Goal: Task Accomplishment & Management: Manage account settings

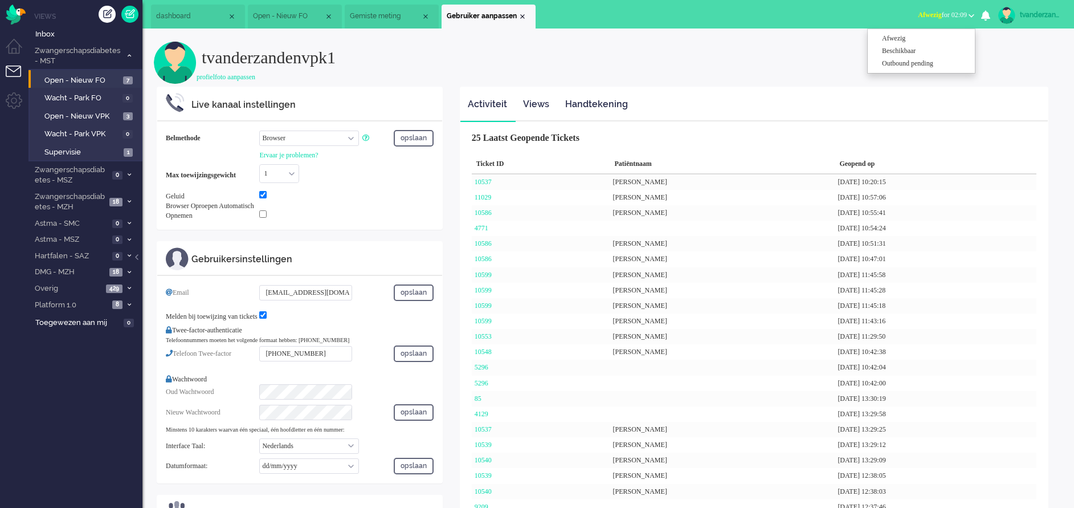
select select "browser"
select select "nl"
click at [288, 17] on span "Open - Nieuw FO" at bounding box center [288, 16] width 71 height 10
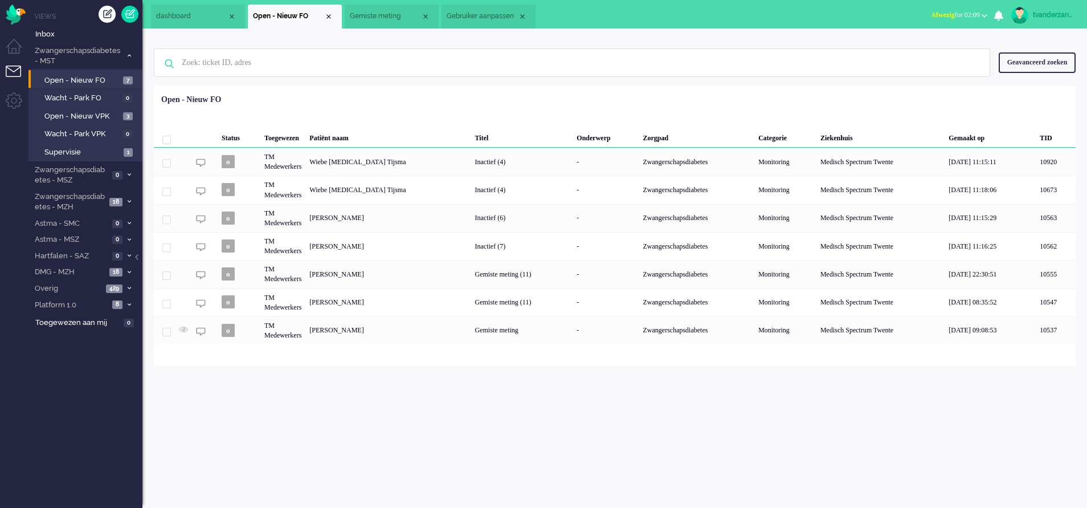
click at [371, 18] on span "Gemiste meting" at bounding box center [385, 16] width 71 height 10
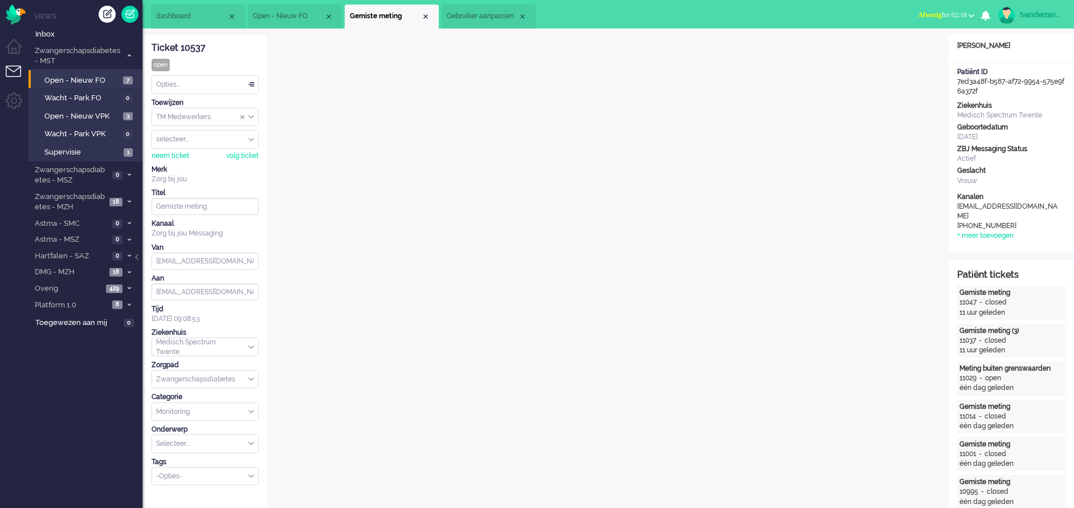
click at [272, 7] on li "Open - Nieuw FO" at bounding box center [295, 17] width 94 height 24
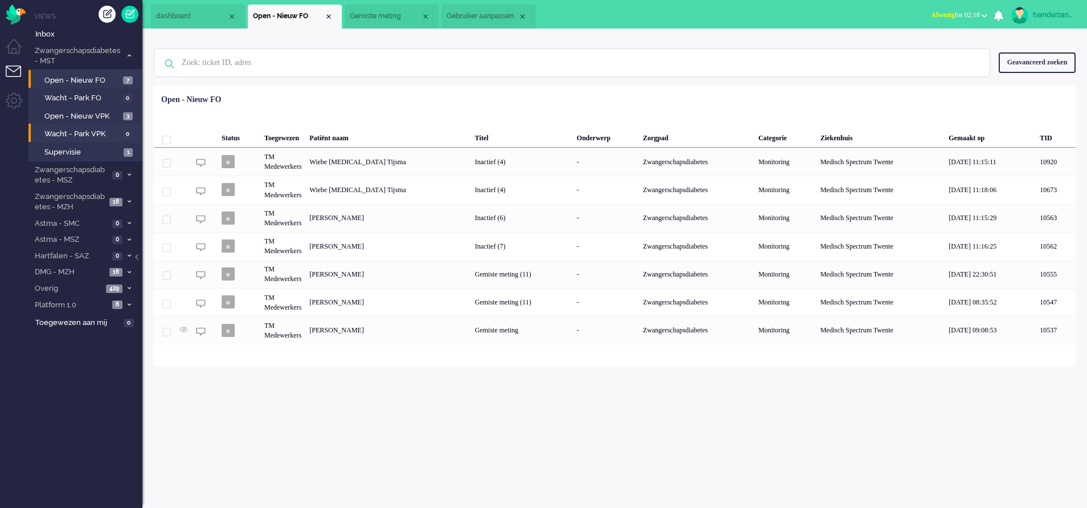
click at [83, 127] on li "Wacht - Park VPK 0" at bounding box center [84, 133] width 113 height 18
click at [81, 118] on span "Open - Nieuw VPK" at bounding box center [82, 116] width 76 height 11
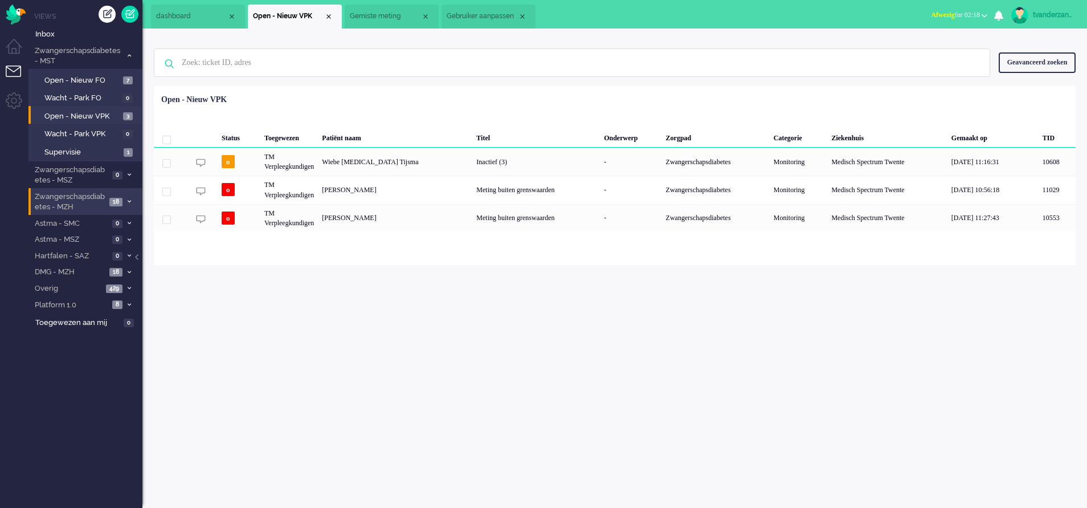
click at [92, 205] on span "Zwangerschapsdiabetes - MZH" at bounding box center [69, 201] width 73 height 21
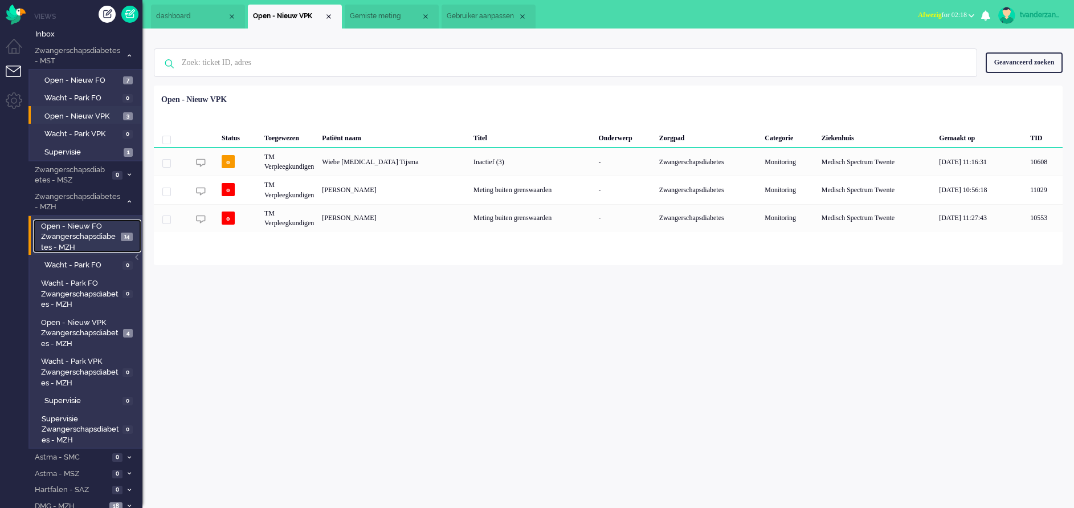
click at [93, 248] on span "Open - Nieuw FO Zwangerschapsdiabetes - MZH" at bounding box center [79, 237] width 76 height 32
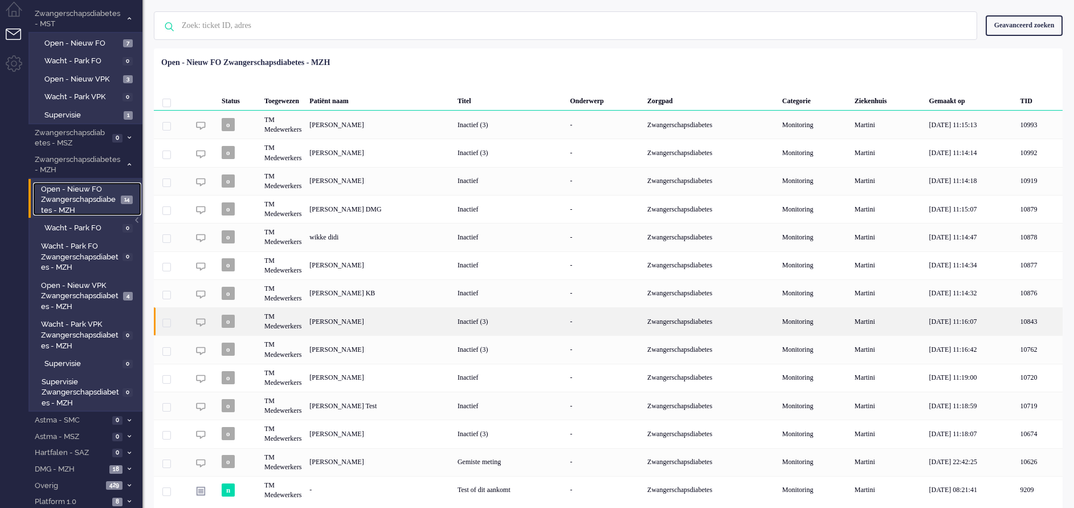
scroll to position [56, 0]
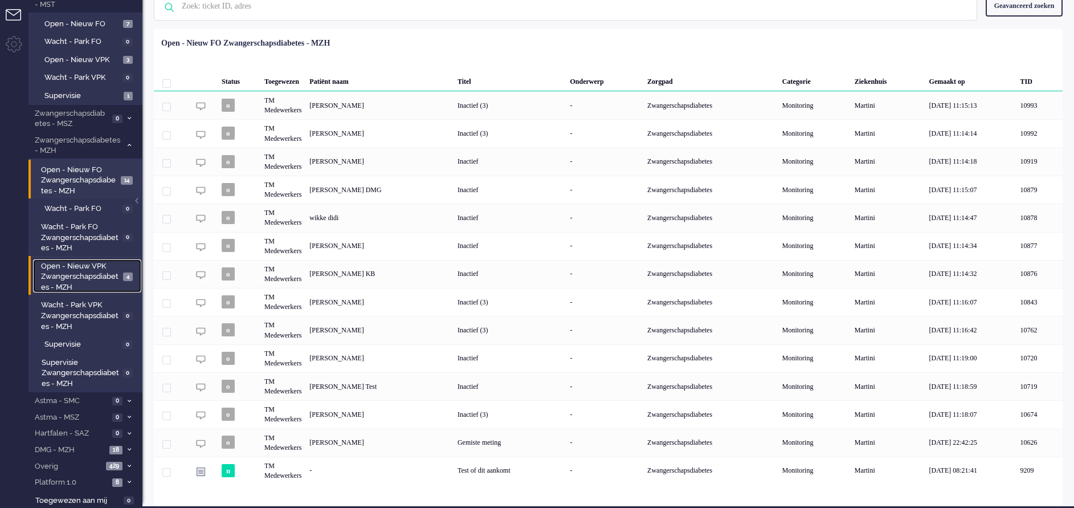
click at [74, 266] on span "Open - Nieuw VPK Zwangerschapsdiabetes - MZH" at bounding box center [80, 277] width 79 height 32
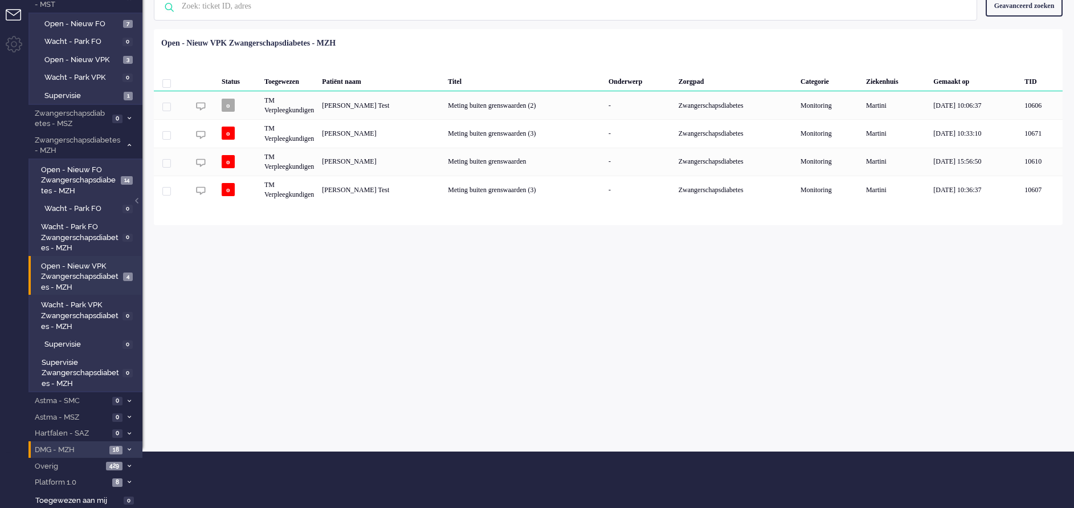
click at [93, 449] on span "DMG - MZH" at bounding box center [69, 450] width 73 height 11
click at [92, 465] on span "Open en Nieuw FO DMG" at bounding box center [80, 474] width 74 height 21
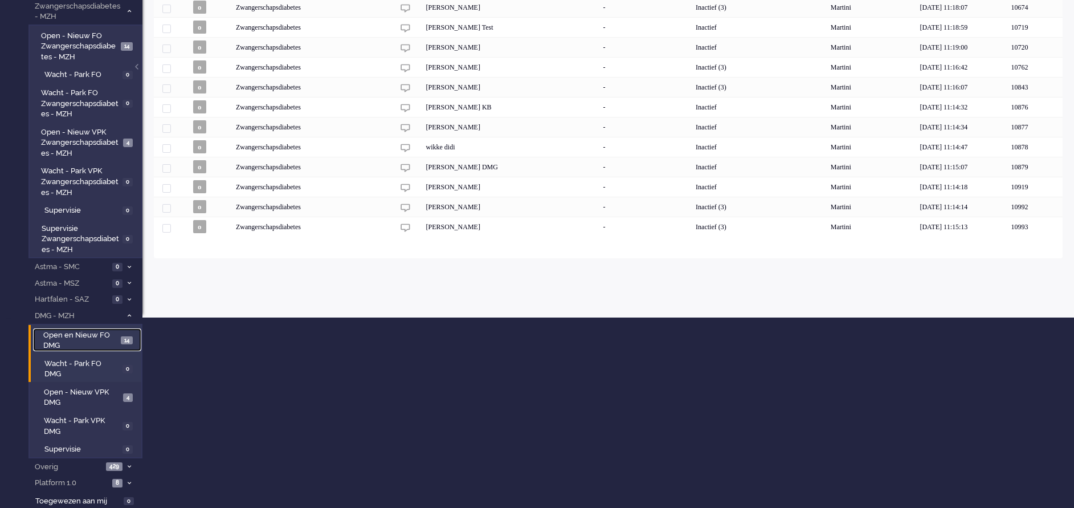
scroll to position [191, 0]
click at [88, 401] on span "Open - Nieuw VPK DMG" at bounding box center [82, 396] width 76 height 21
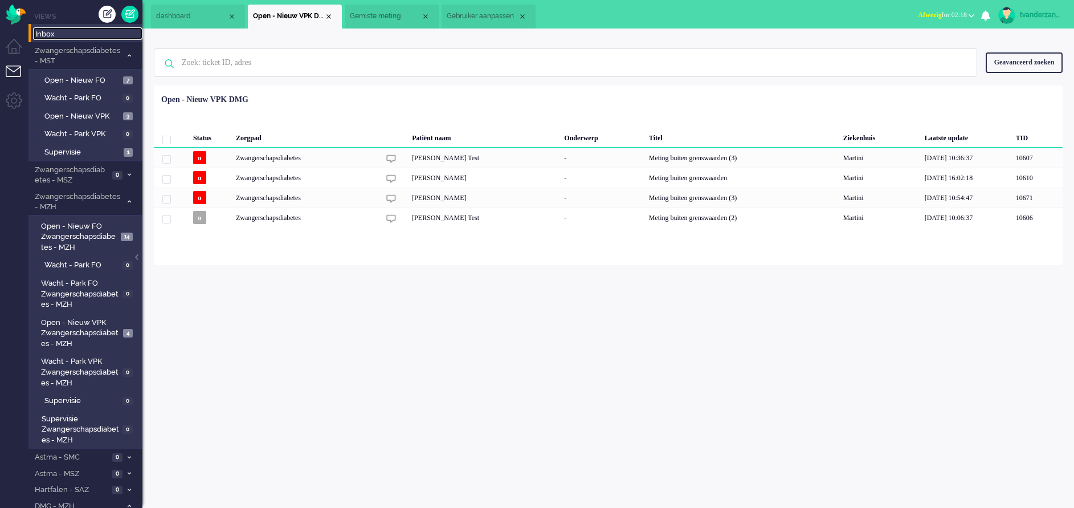
click at [79, 34] on span "Inbox" at bounding box center [88, 34] width 107 height 11
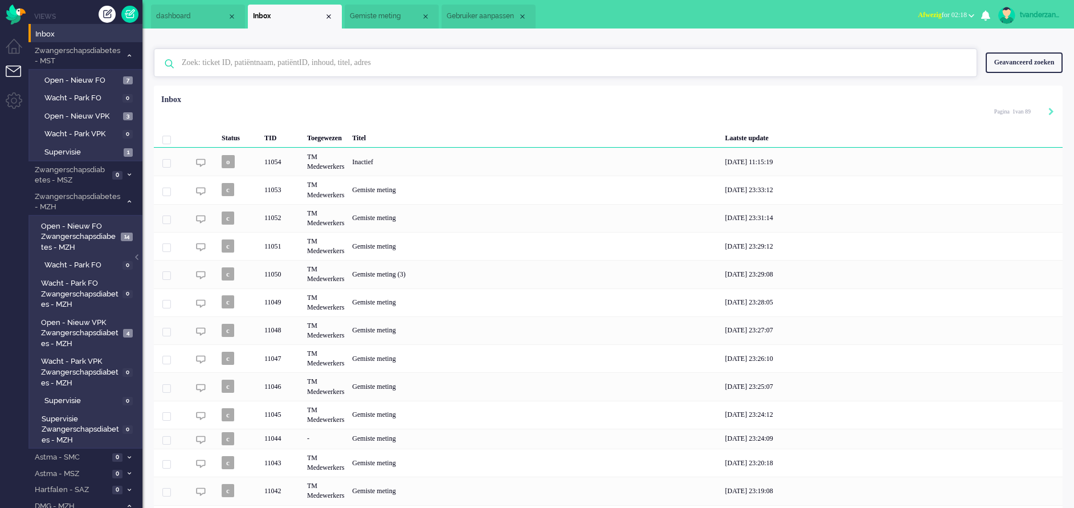
click at [332, 60] on input "text" at bounding box center [567, 62] width 788 height 27
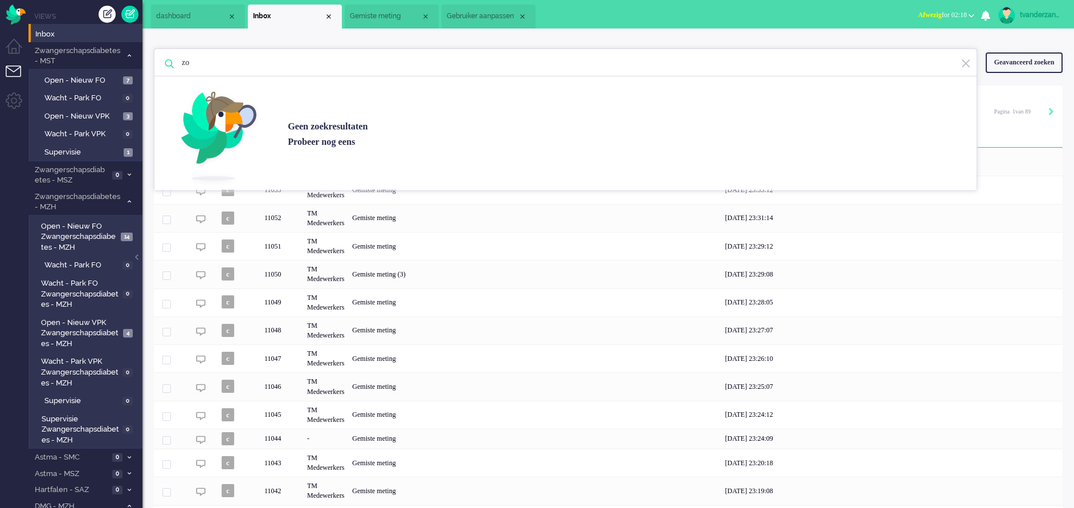
type input "z"
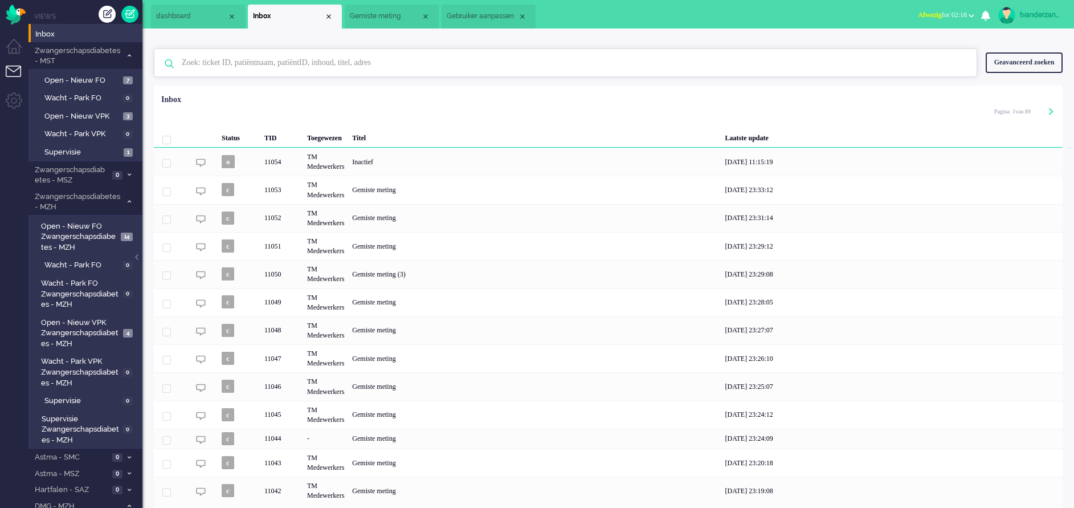
type input "h"
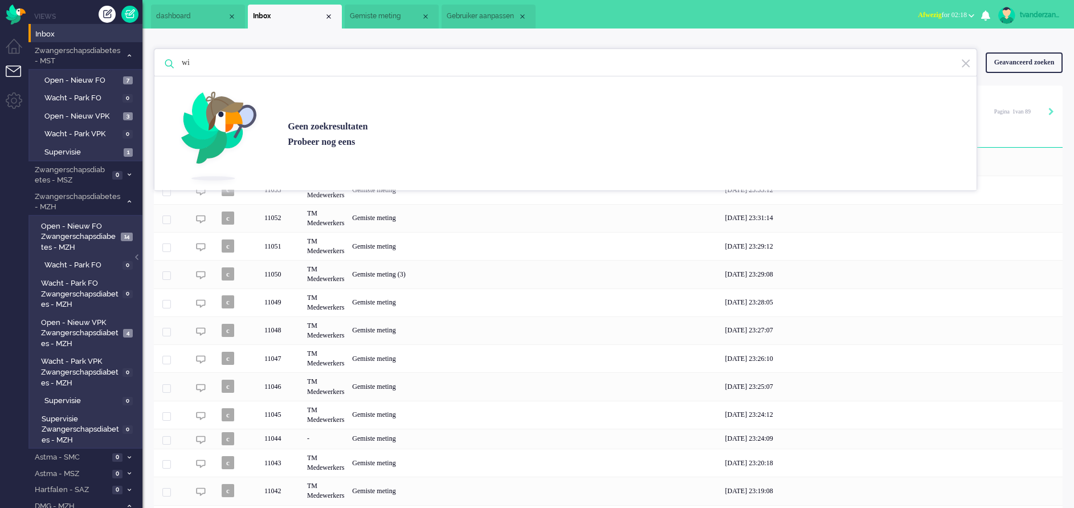
type input "w"
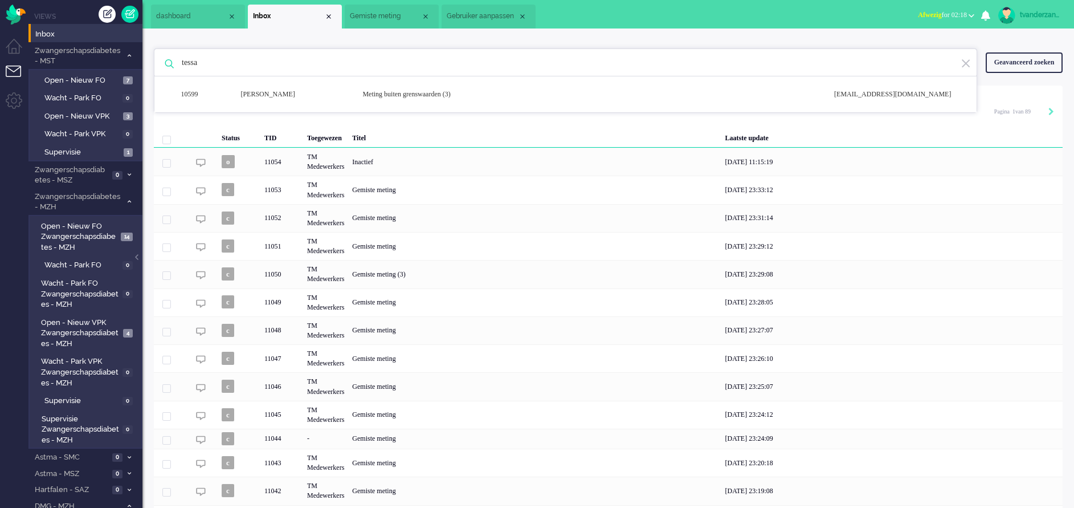
type input "tessa"
drag, startPoint x: 233, startPoint y: 60, endPoint x: 173, endPoint y: 60, distance: 60.4
click at [173, 60] on div "tessa 10599 [PERSON_NAME] Meting buiten grenswaarden (3) [EMAIL_ADDRESS][DOMAIN…" at bounding box center [566, 62] width 824 height 28
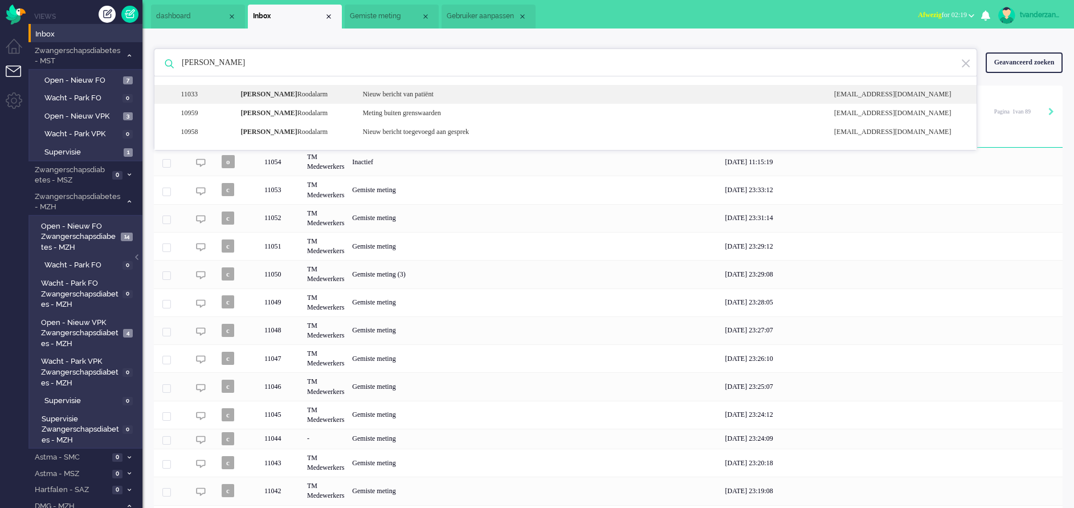
type input "[PERSON_NAME]"
click at [278, 104] on div "11033 [PERSON_NAME] Nieuw bericht van patiënt [EMAIL_ADDRESS][DOMAIN_NAME]" at bounding box center [565, 113] width 822 height 19
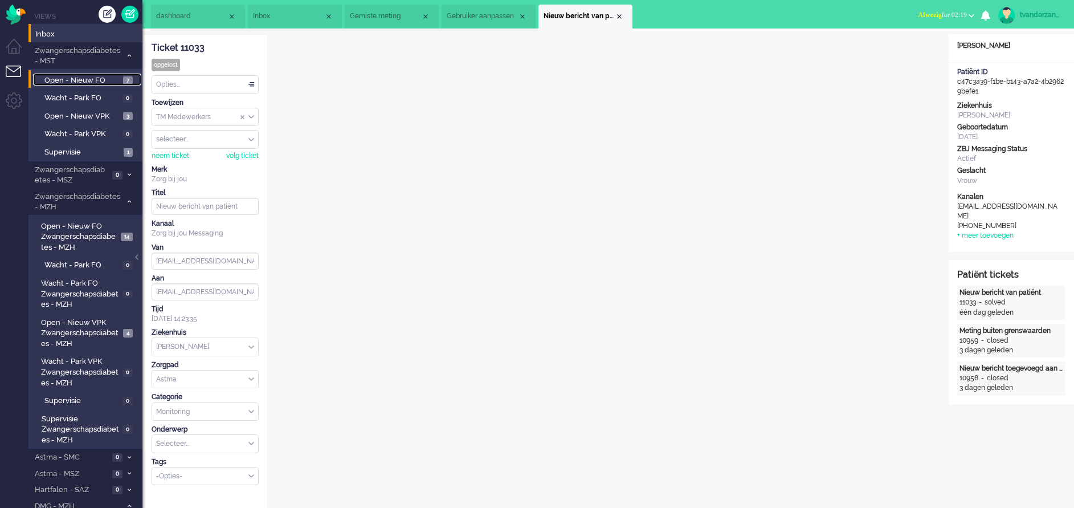
click at [59, 84] on span "Open - Nieuw FO" at bounding box center [82, 80] width 76 height 11
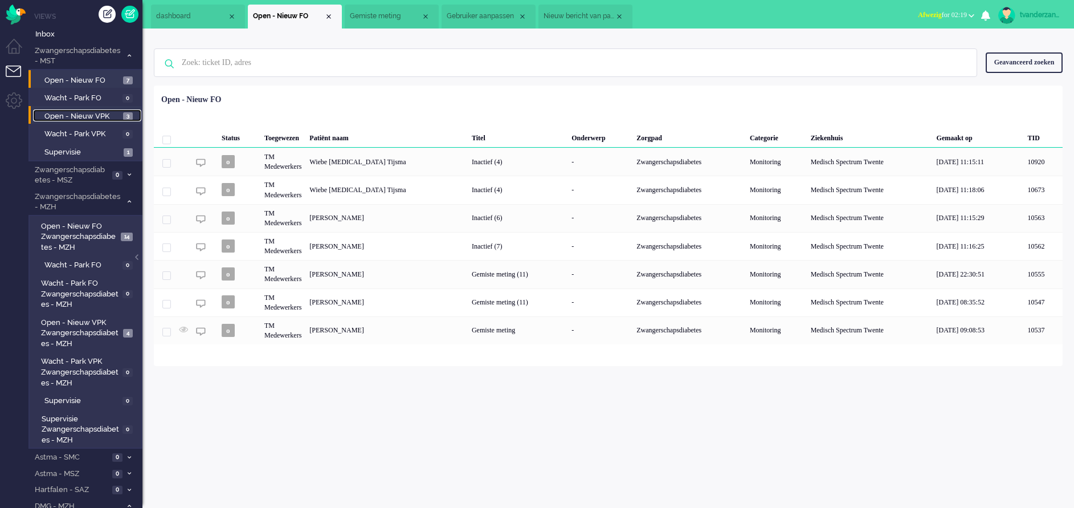
click at [68, 115] on span "Open - Nieuw VPK" at bounding box center [82, 116] width 76 height 11
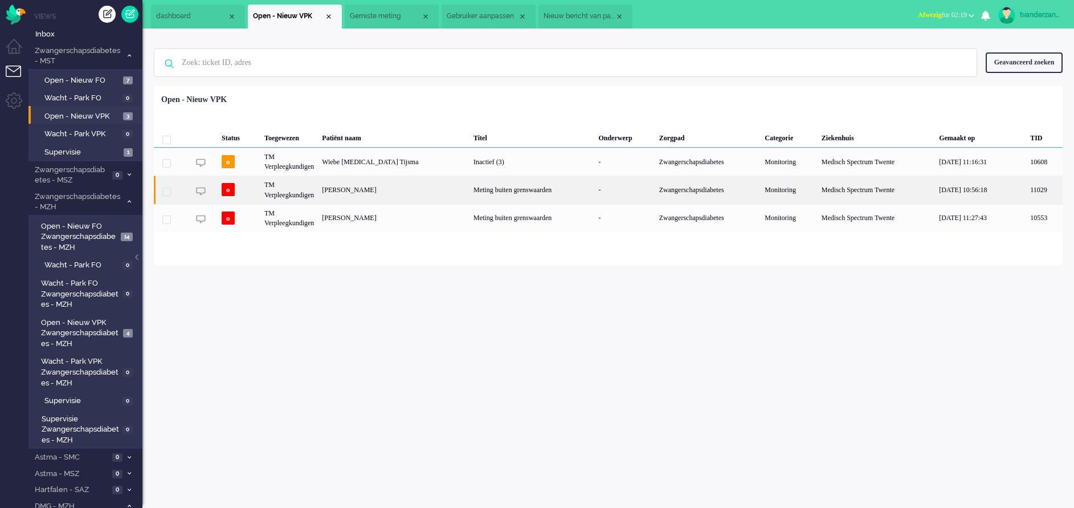
click at [371, 193] on div "[PERSON_NAME]" at bounding box center [394, 190] width 152 height 28
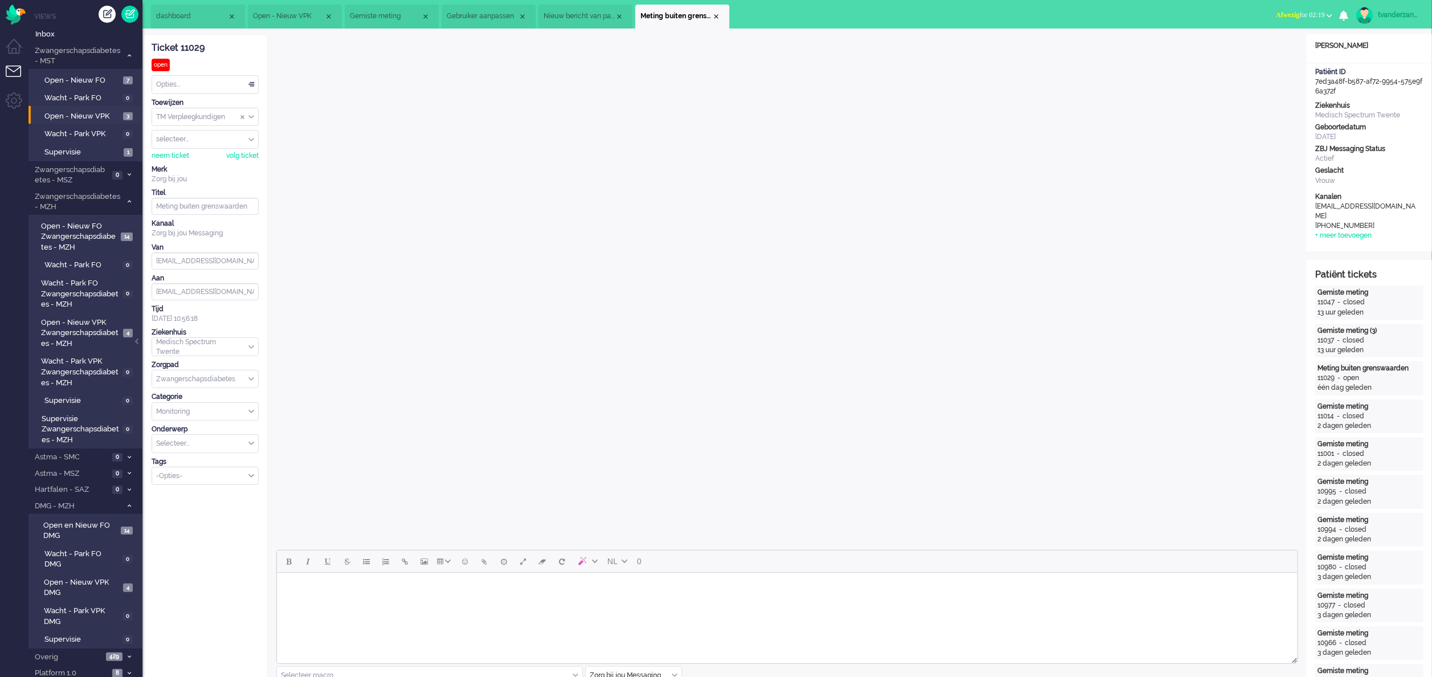
drag, startPoint x: 907, startPoint y: 4, endPoint x: 182, endPoint y: 605, distance: 941.4
click at [717, 9] on li "Meting buiten grenswaarden" at bounding box center [682, 17] width 94 height 24
click at [152, 6] on li "dashboard" at bounding box center [198, 17] width 94 height 24
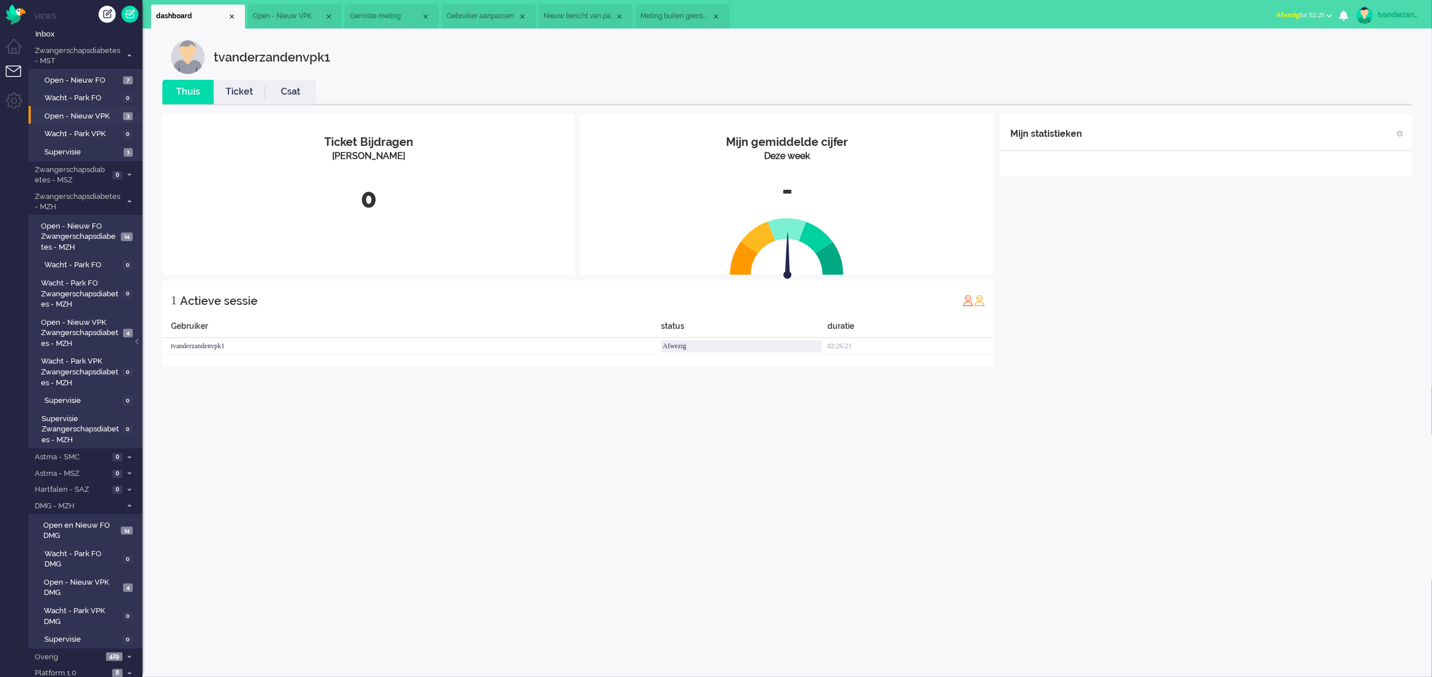
click at [283, 24] on li "Open - Nieuw VPK" at bounding box center [295, 17] width 94 height 24
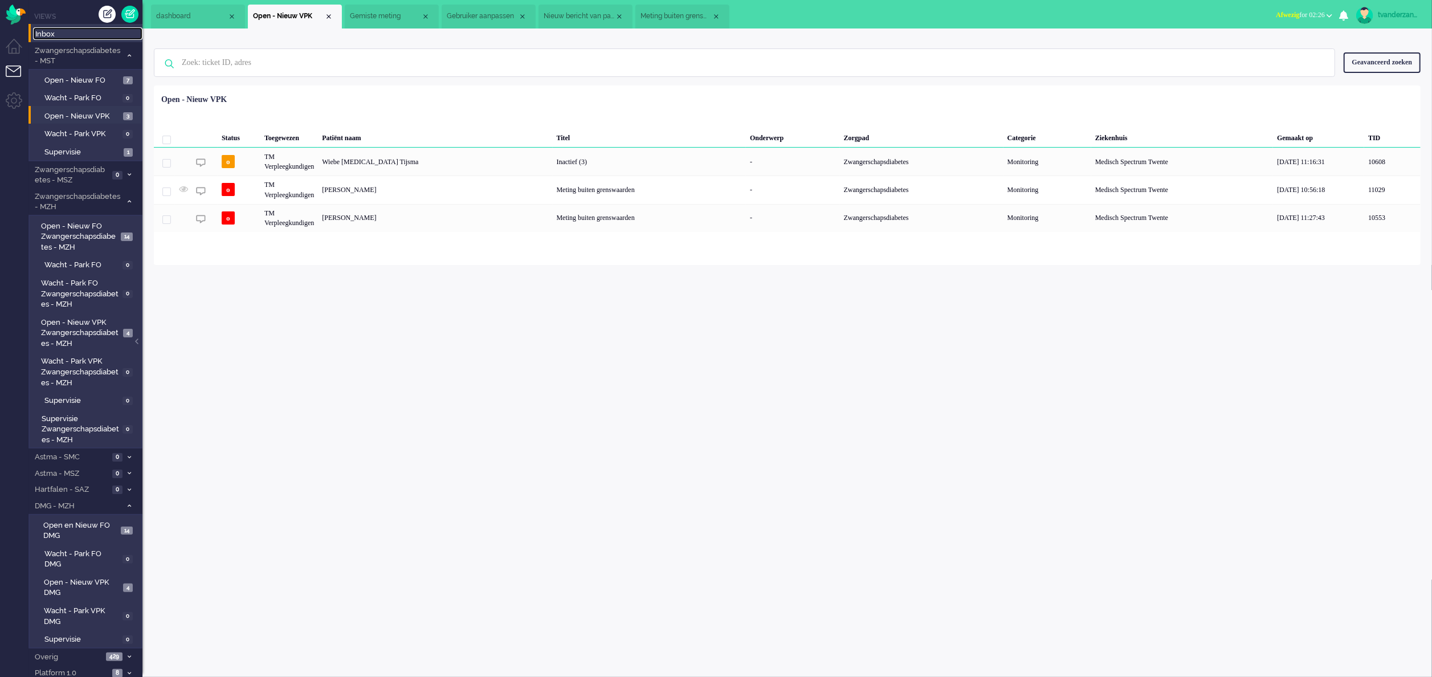
click at [54, 29] on span "Inbox" at bounding box center [88, 34] width 107 height 11
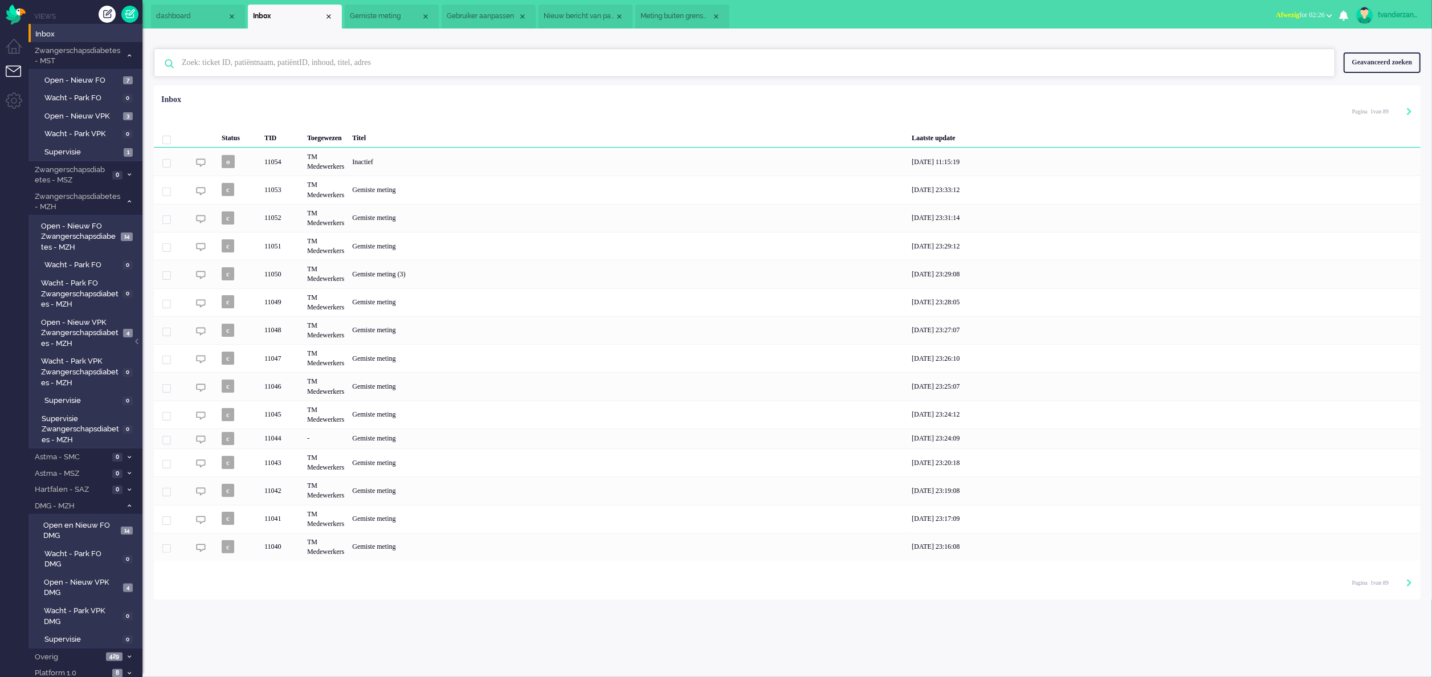
click at [353, 63] on input "text" at bounding box center [746, 62] width 1146 height 27
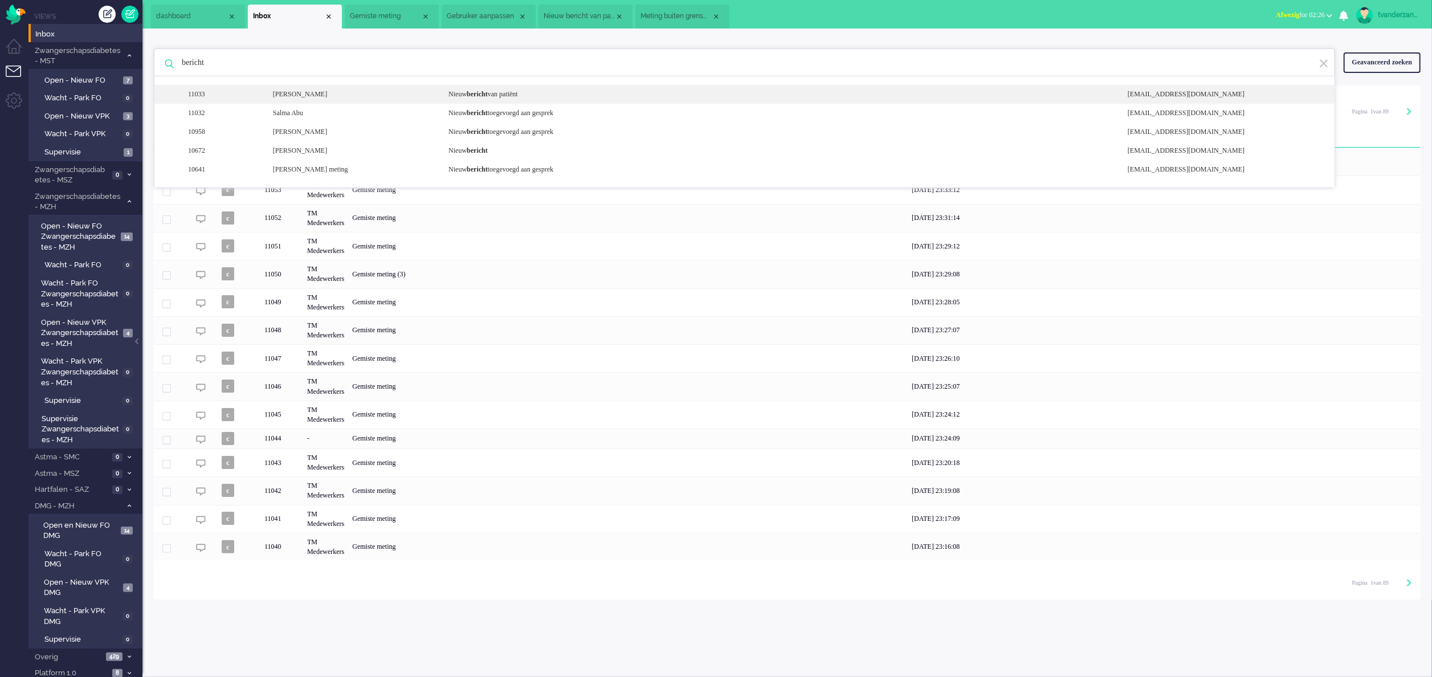
type input "bericht"
click at [354, 91] on div "[PERSON_NAME]" at bounding box center [352, 94] width 176 height 10
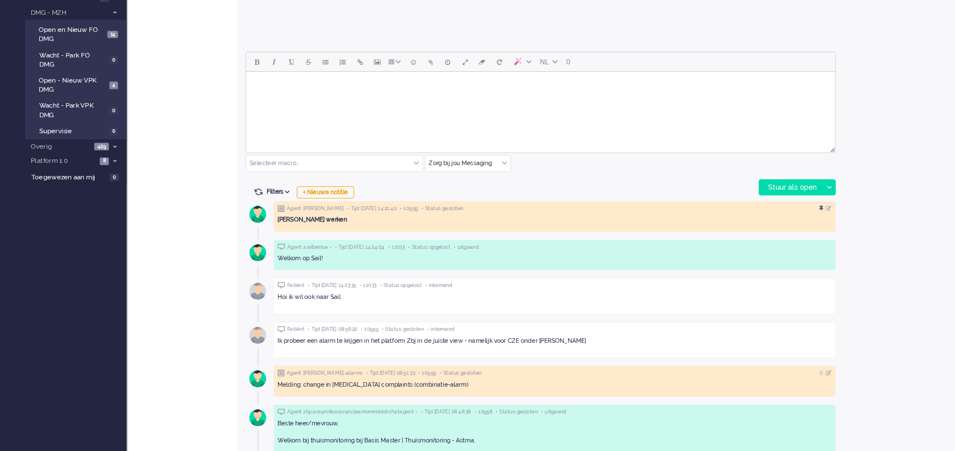
scroll to position [492, 0]
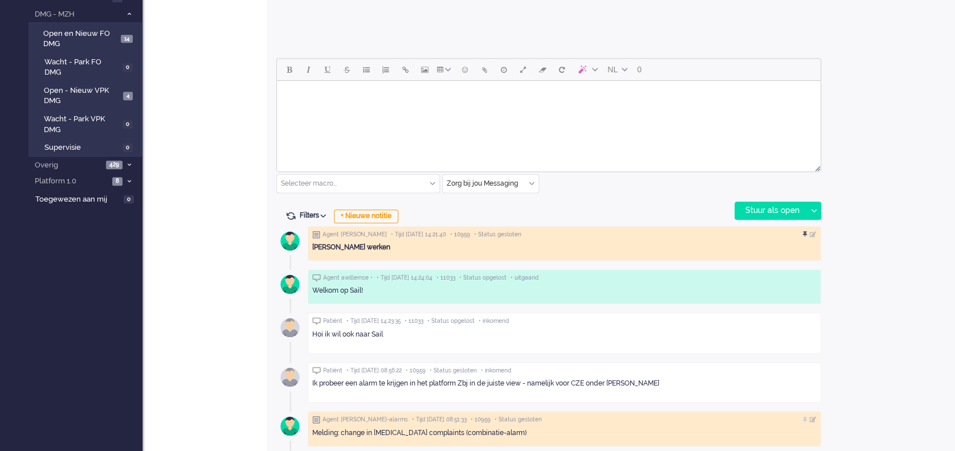
drag, startPoint x: 1213, startPoint y: 43, endPoint x: 244, endPoint y: 340, distance: 1013.9
click at [244, 340] on div "Ticket 11033 opgelost Kijkend Opties... Zet Status Open In afwachting Geparkeer…" at bounding box center [204, 113] width 125 height 1142
click at [308, 214] on span "Filters" at bounding box center [315, 215] width 30 height 8
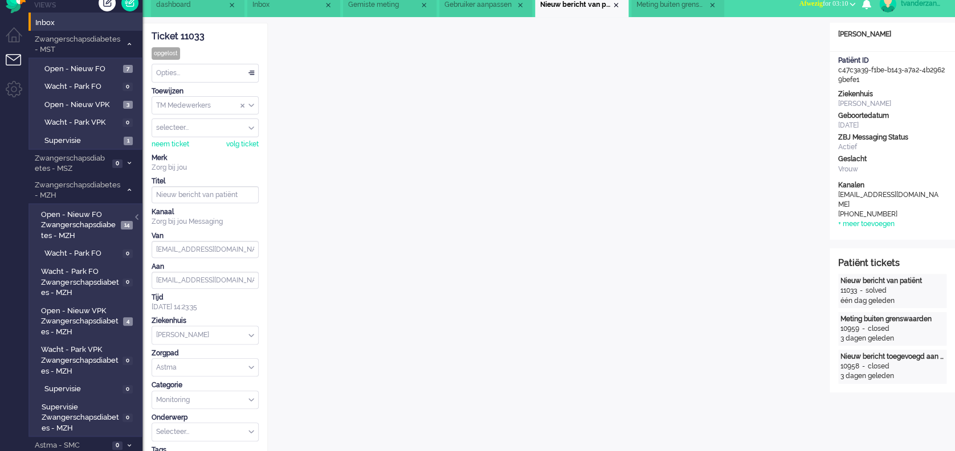
scroll to position [0, 0]
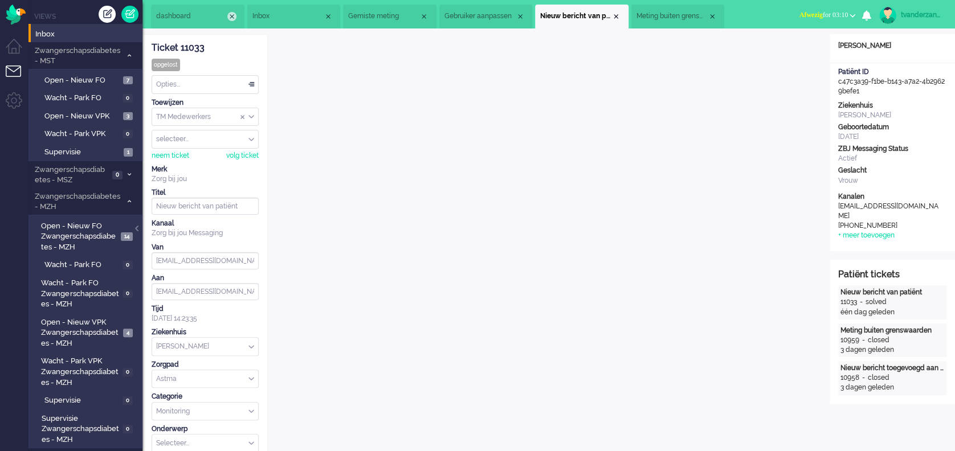
click at [228, 17] on div "Close tab" at bounding box center [231, 16] width 9 height 9
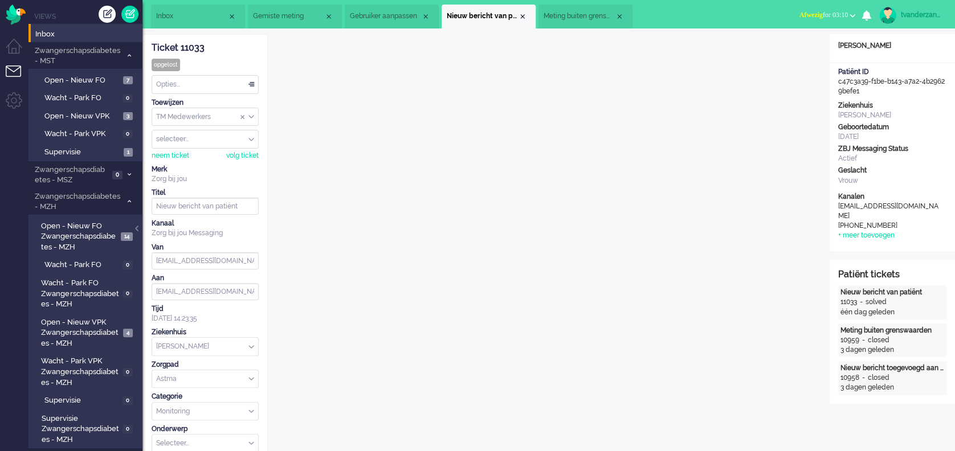
click at [228, 17] on div "Close tab" at bounding box center [231, 16] width 9 height 9
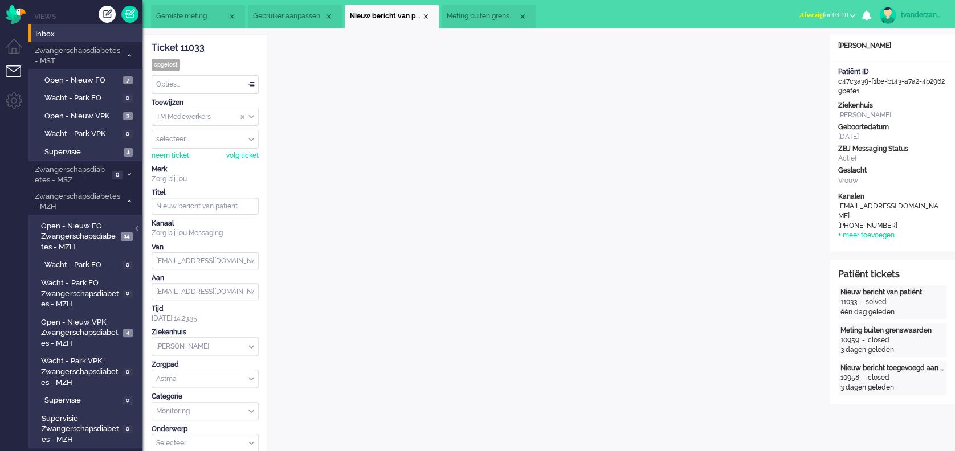
click at [228, 17] on div "Close tab" at bounding box center [231, 16] width 9 height 9
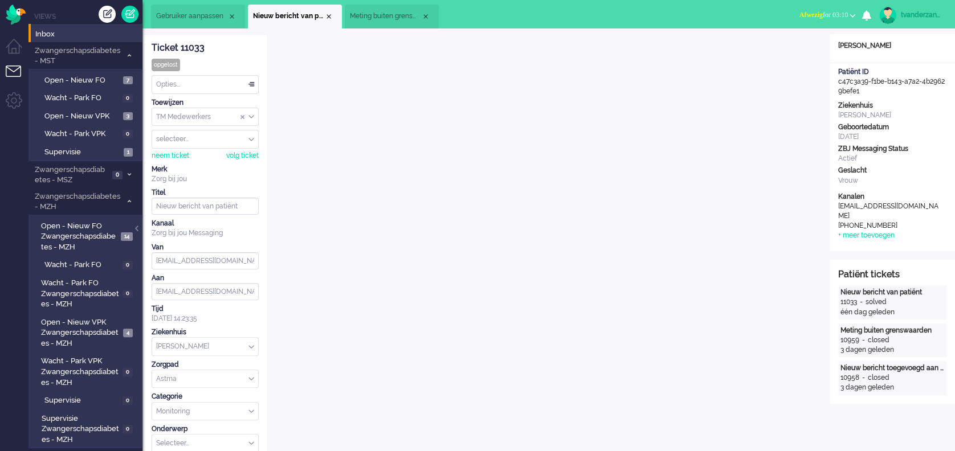
click at [228, 17] on div "Close tab" at bounding box center [231, 16] width 9 height 9
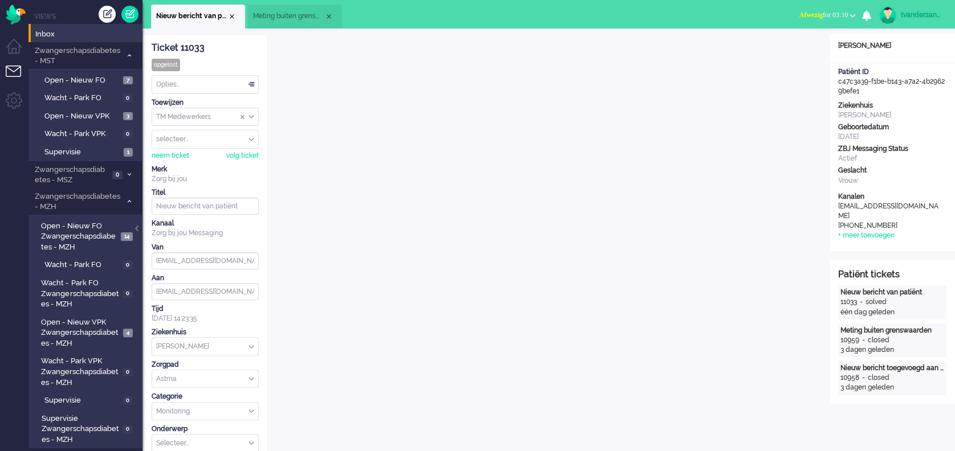
click at [228, 17] on div "Close tab" at bounding box center [231, 16] width 9 height 9
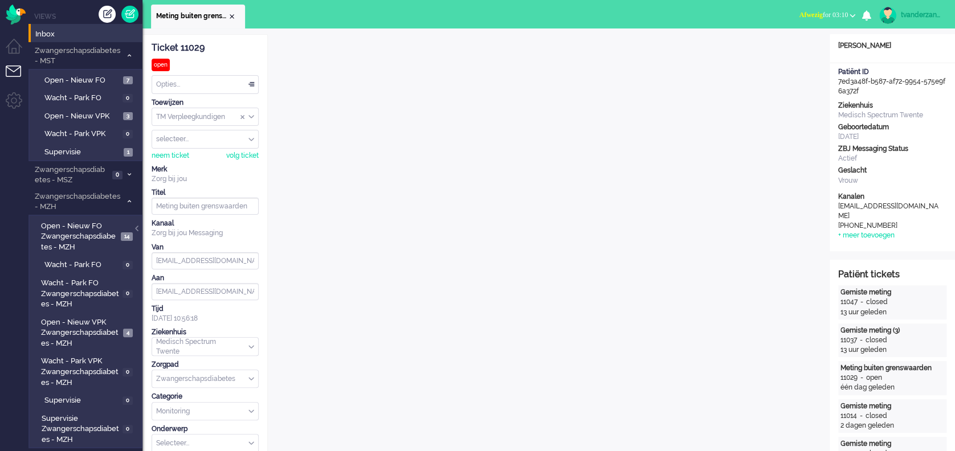
click at [228, 17] on div "Close tab" at bounding box center [231, 16] width 9 height 9
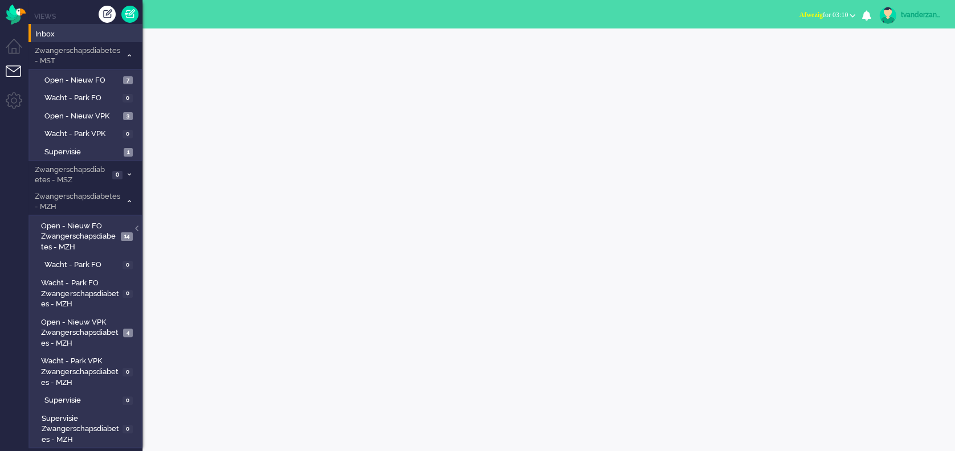
click at [926, 18] on div "tvanderzandenvpk1" at bounding box center [922, 14] width 43 height 11
click at [892, 91] on link "Uitloggen" at bounding box center [909, 91] width 79 height 11
